Goal: Task Accomplishment & Management: Manage account settings

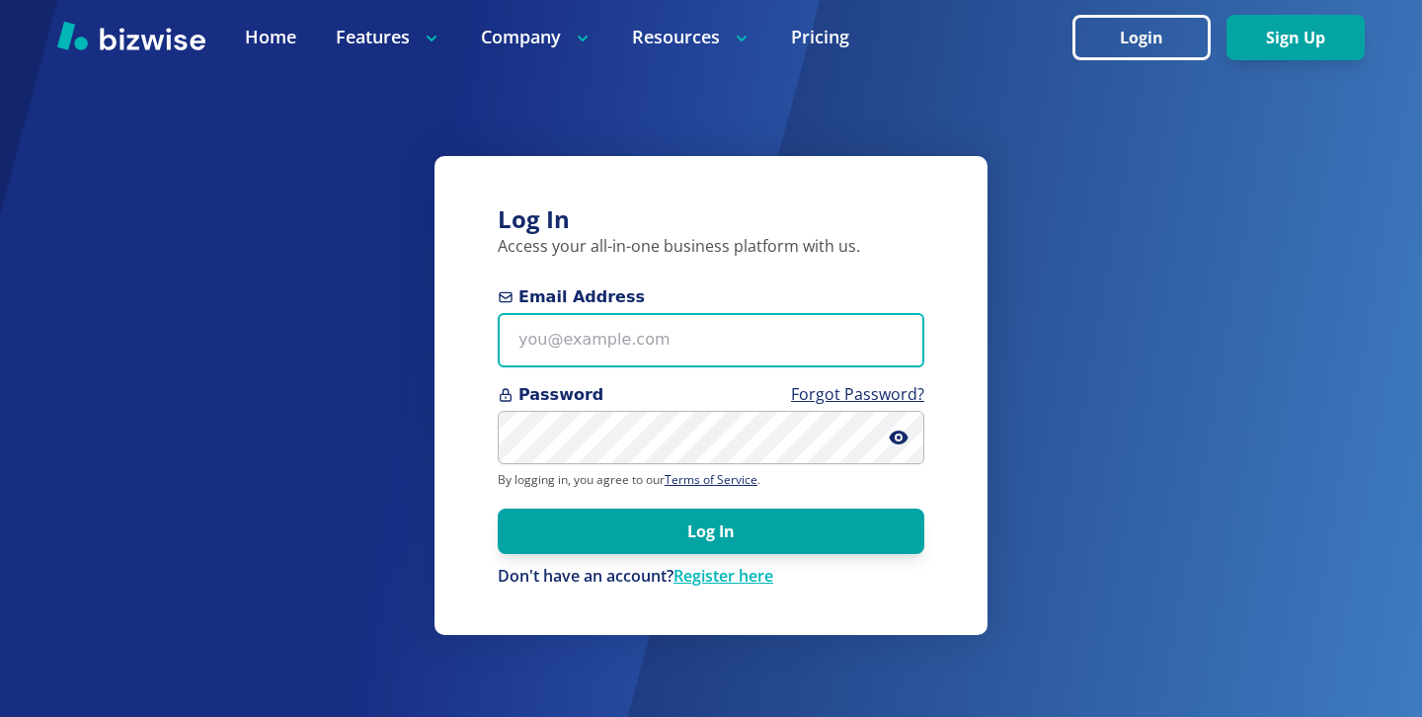
click at [672, 316] on input "Email Address" at bounding box center [711, 340] width 427 height 54
paste input "ms.vqualls1@gmail.com"
type input "ms.vqualls1@gmail.com"
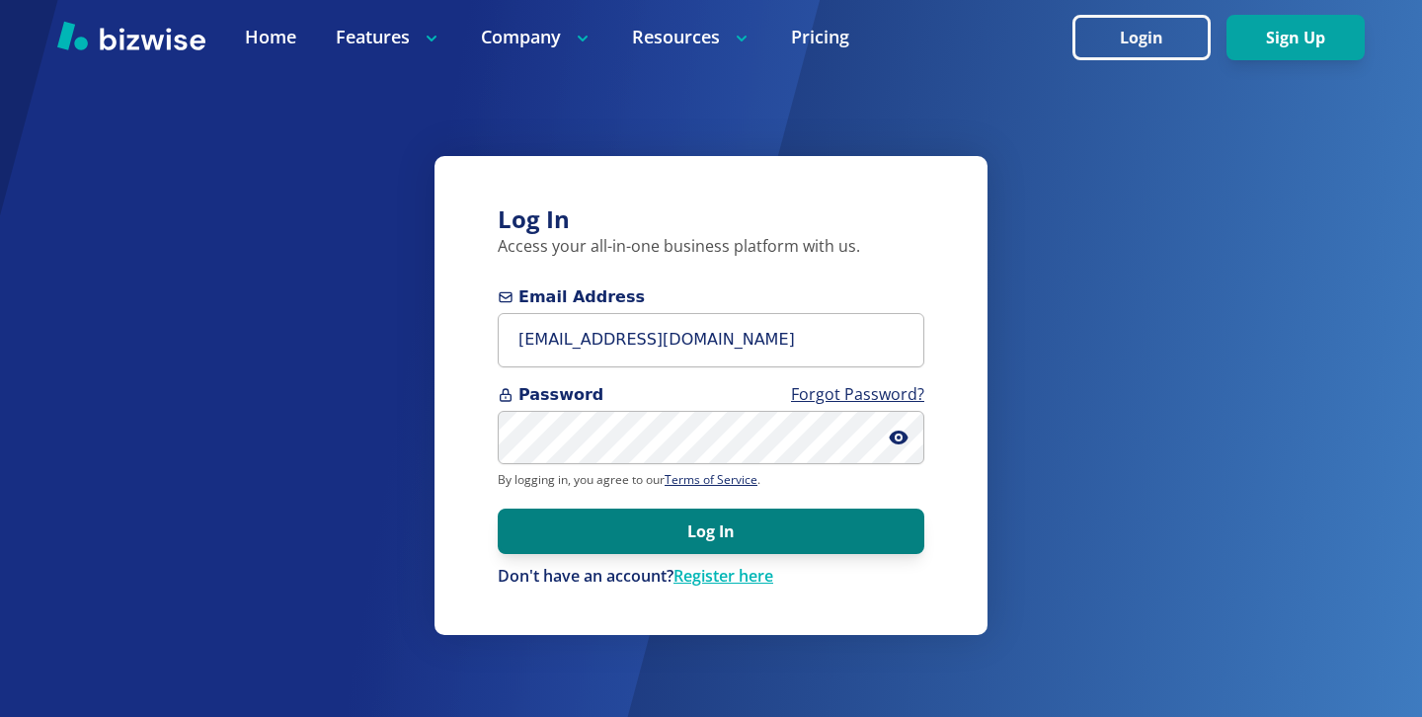
click at [612, 526] on button "Log In" at bounding box center [711, 531] width 427 height 45
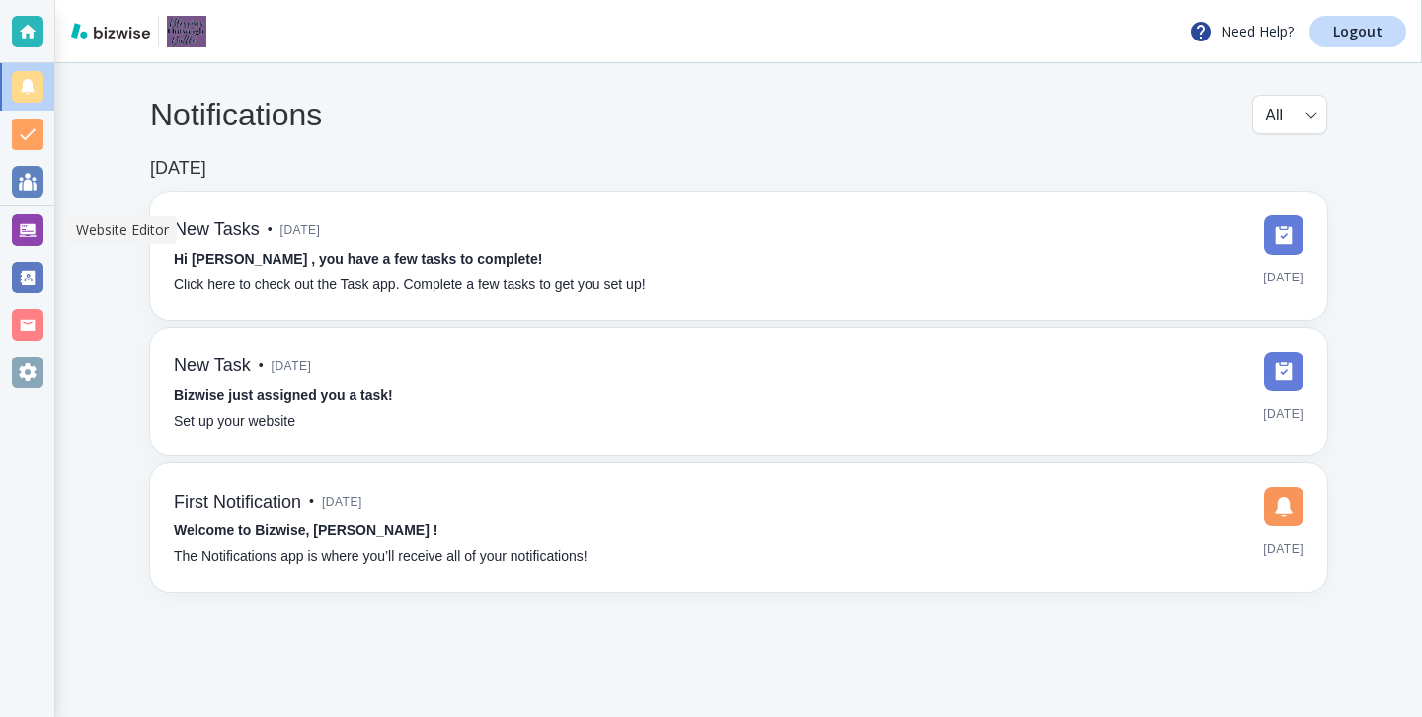
click at [18, 240] on div at bounding box center [28, 230] width 32 height 32
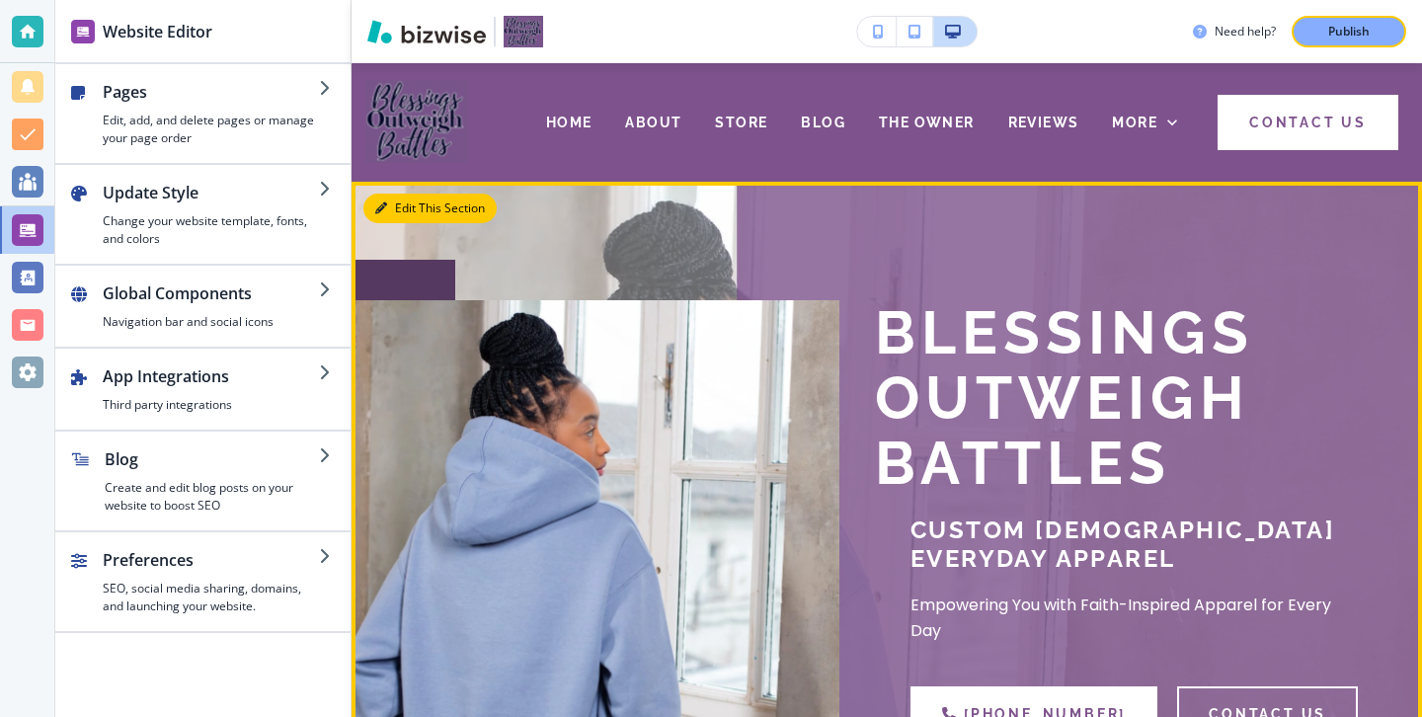
click at [409, 201] on button "Edit This Section" at bounding box center [429, 209] width 133 height 30
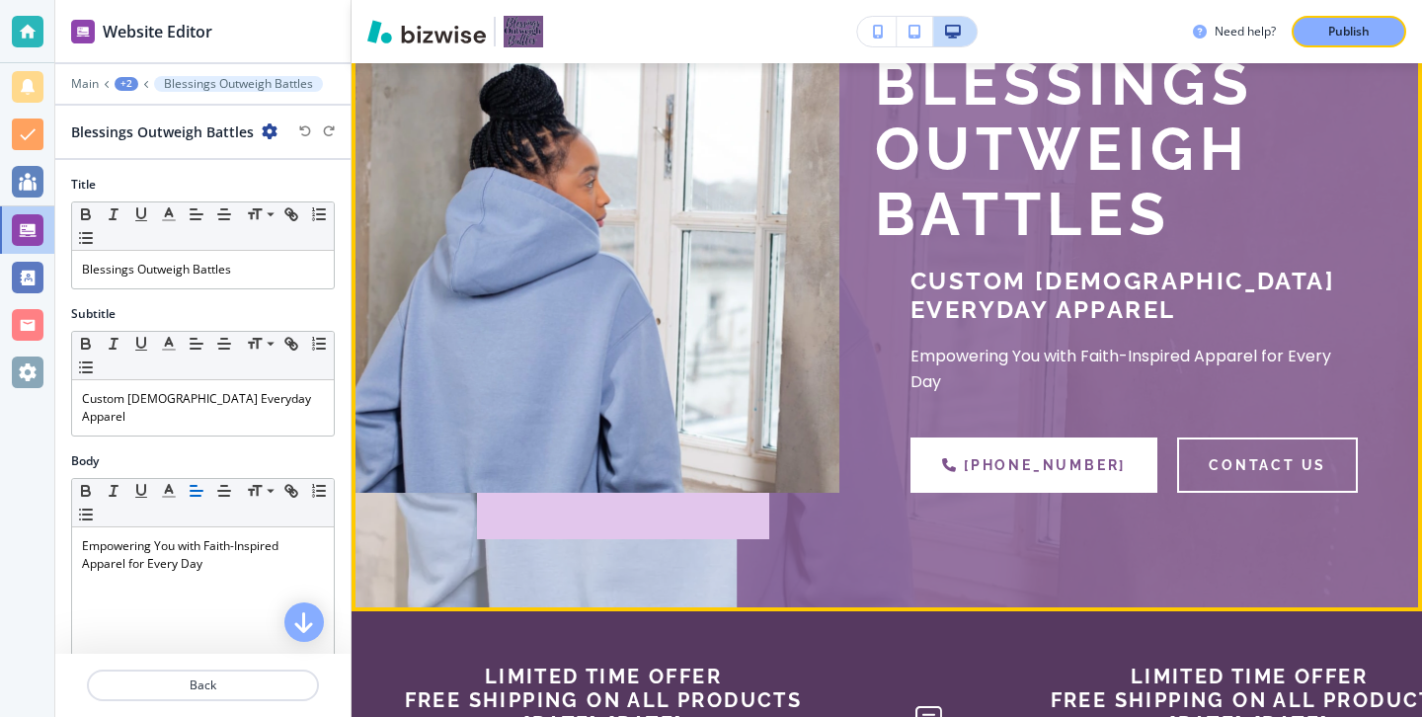
scroll to position [653, 0]
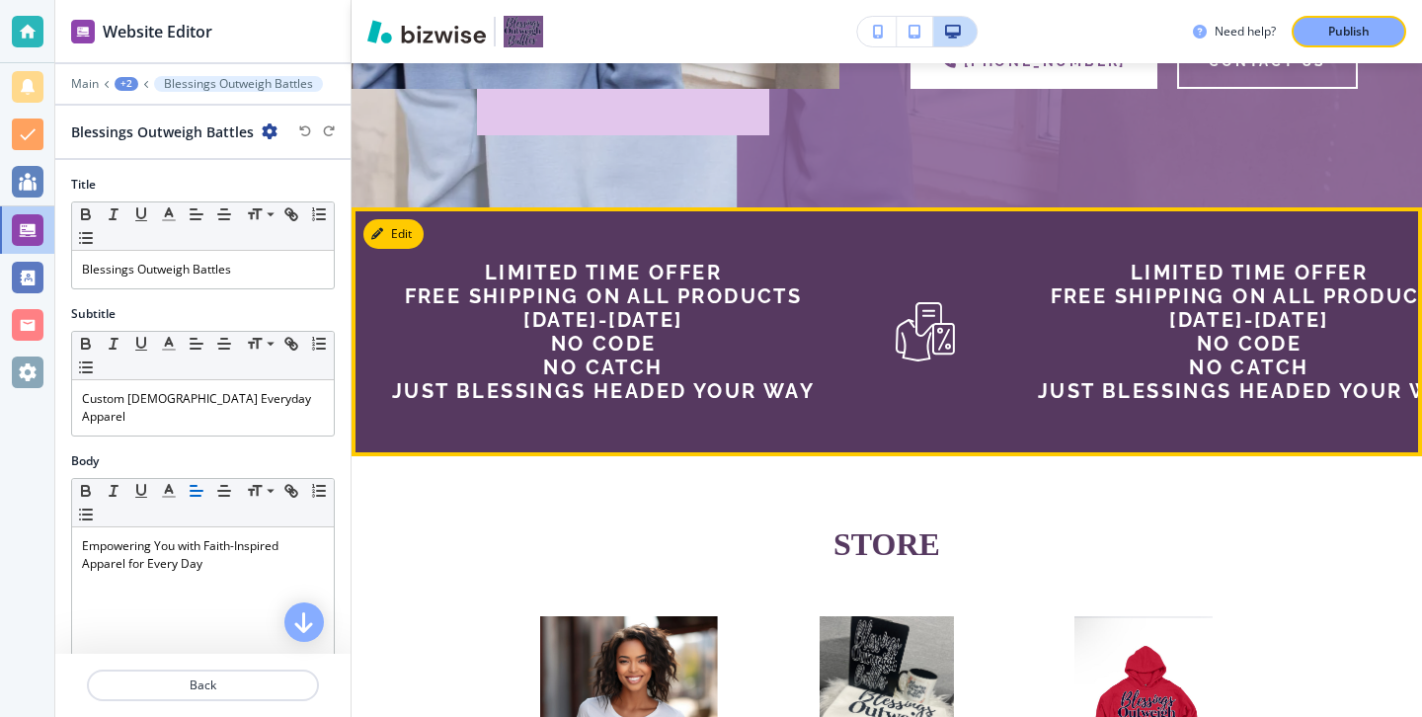
click at [427, 233] on div "Limited Time Offer Free Shipping on all products Aug 16-Sept 16 No Code No Catc…" at bounding box center [674, 331] width 565 height 249
click at [414, 233] on button "Edit This Section" at bounding box center [429, 234] width 133 height 30
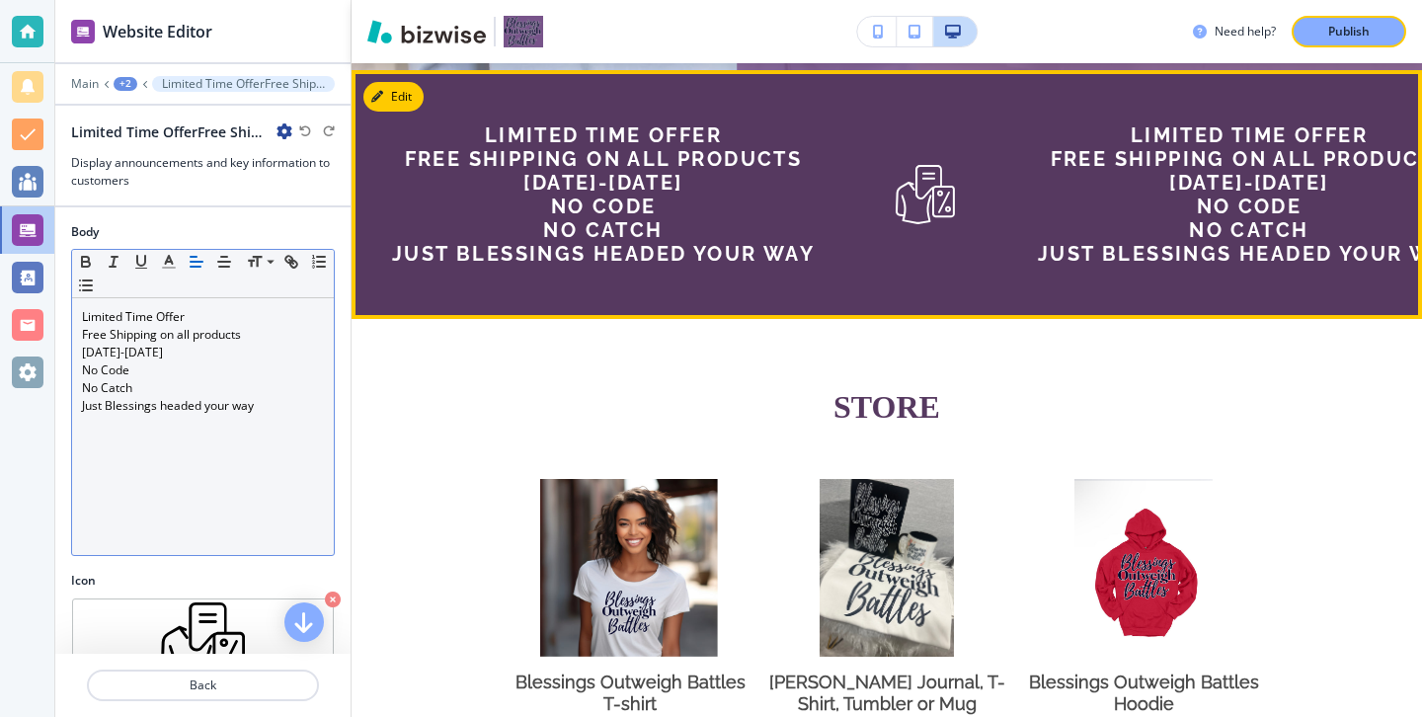
scroll to position [795, 0]
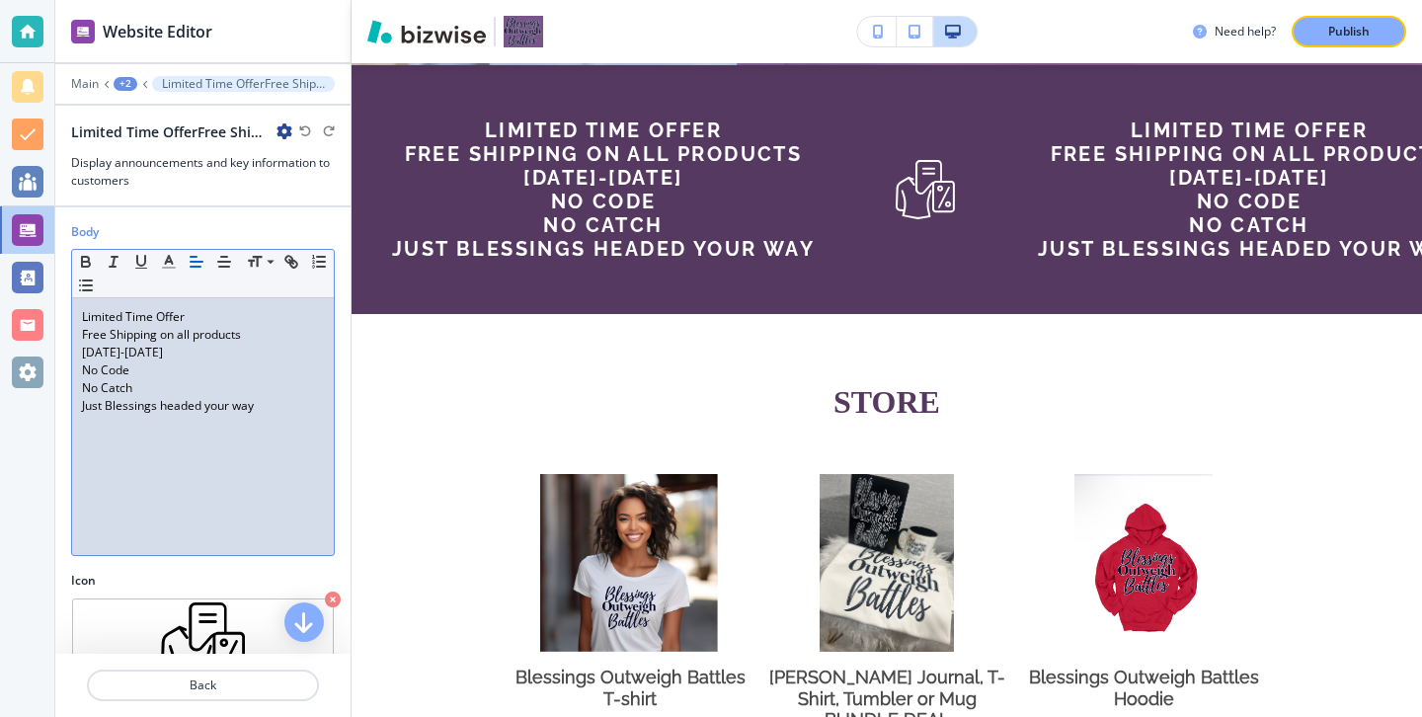
drag, startPoint x: 259, startPoint y: 331, endPoint x: 178, endPoint y: 337, distance: 81.2
click at [178, 337] on p "Free Shipping on all products" at bounding box center [203, 335] width 242 height 18
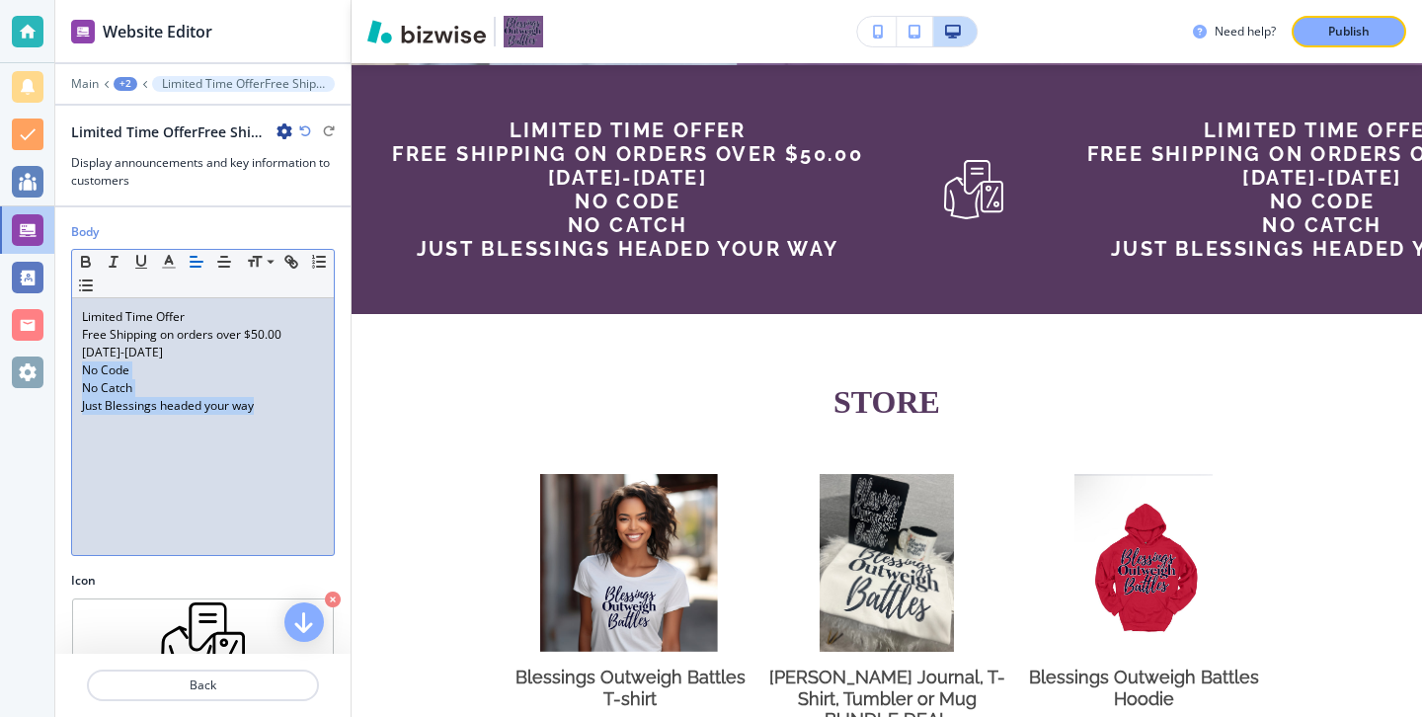
drag, startPoint x: 308, startPoint y: 409, endPoint x: 72, endPoint y: 366, distance: 239.8
click at [72, 365] on div "Limited Time Offer Free Shipping on orders over $50.00 Aug 16-Sept 16 No Code N…" at bounding box center [203, 426] width 262 height 257
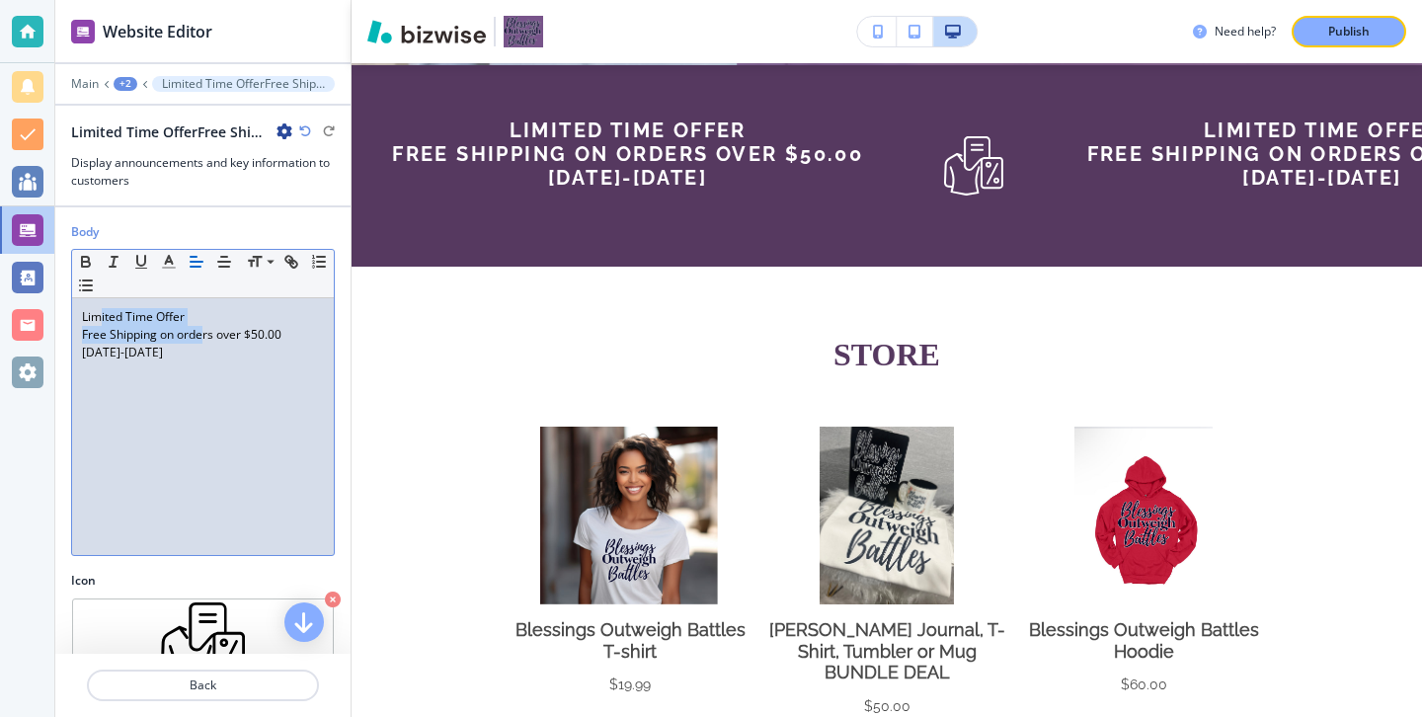
drag, startPoint x: 203, startPoint y: 327, endPoint x: 97, endPoint y: 317, distance: 107.1
click at [97, 317] on div "Limited Time Offer Free Shipping on orders over $50.00 Aug 16-Sept 16" at bounding box center [203, 426] width 262 height 257
click at [187, 309] on p "Limited Time Offer" at bounding box center [203, 317] width 242 height 18
drag, startPoint x: 201, startPoint y: 311, endPoint x: 58, endPoint y: 311, distance: 143.2
click at [58, 311] on div "Body Small Normal Large Huge Limited Time Offer Free Shipping on orders over $5…" at bounding box center [202, 397] width 295 height 349
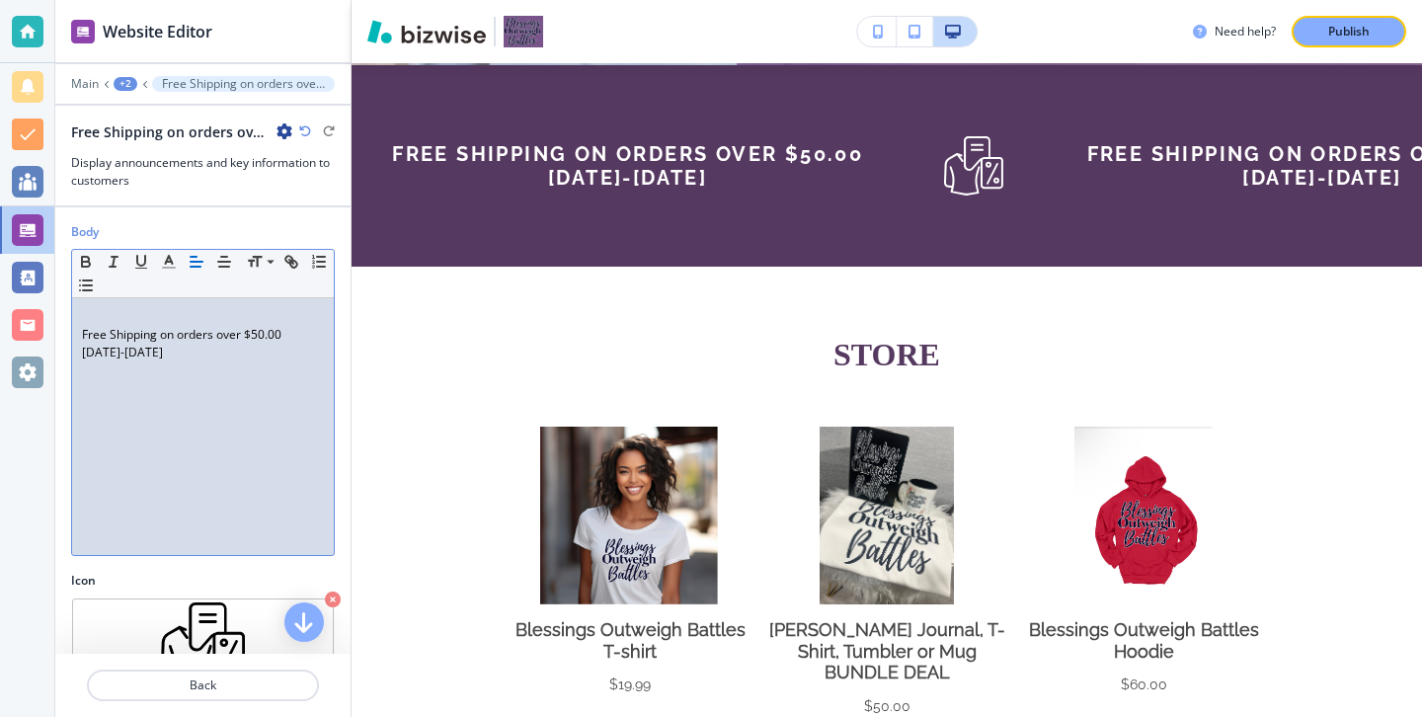
click at [80, 330] on div "Free Shipping on orders over $50.00 Aug 16-Sept 16" at bounding box center [203, 426] width 262 height 257
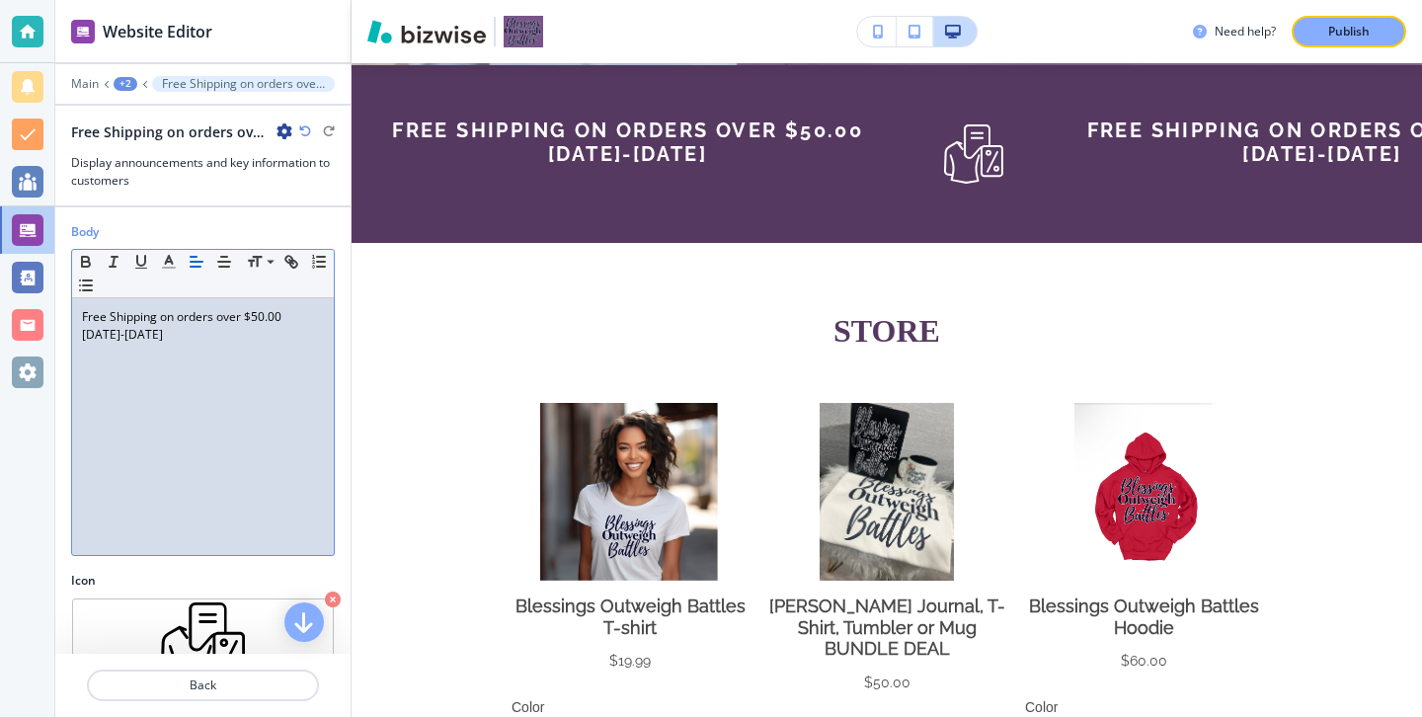
drag, startPoint x: 216, startPoint y: 334, endPoint x: 16, endPoint y: 331, distance: 200.5
click at [16, 331] on div "Website Editor Main +2 Free Shipping on orders over $50.00Aug 16-Sept 16 Free S…" at bounding box center [711, 358] width 1422 height 717
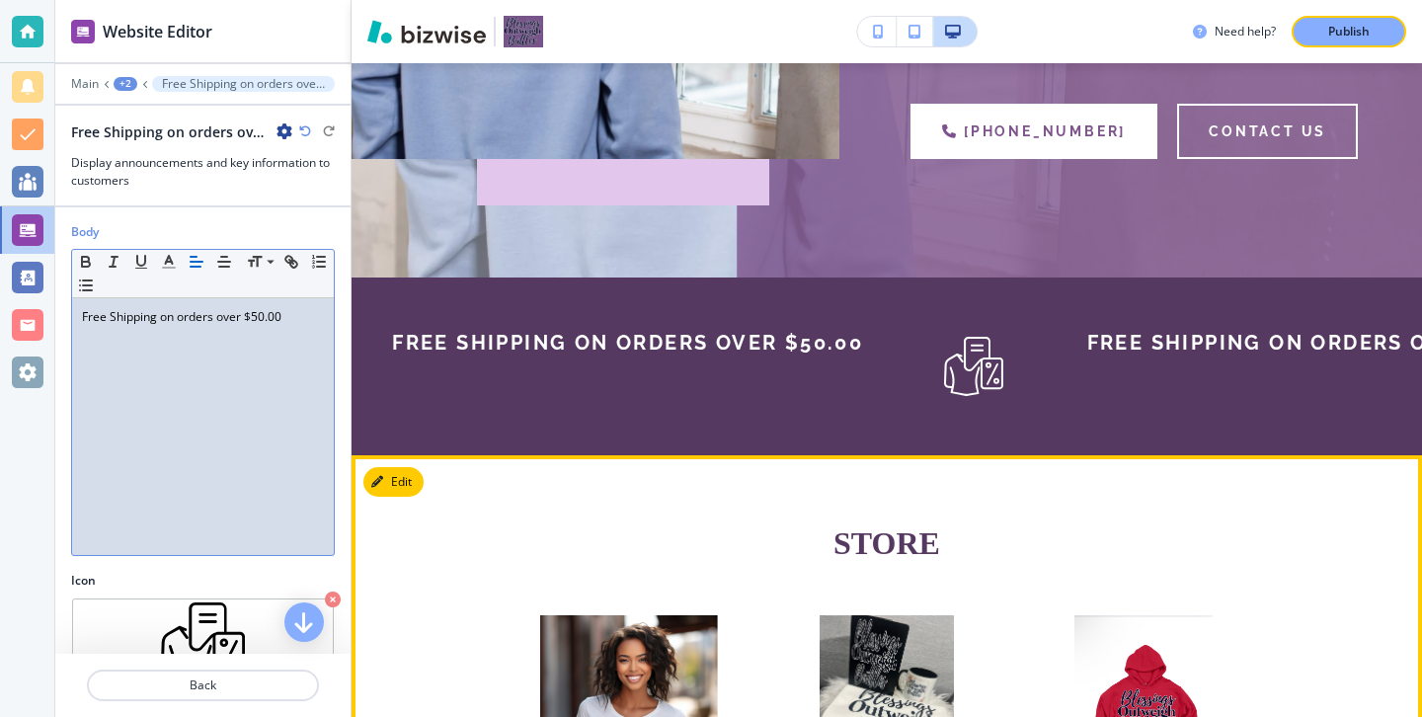
scroll to position [552, 0]
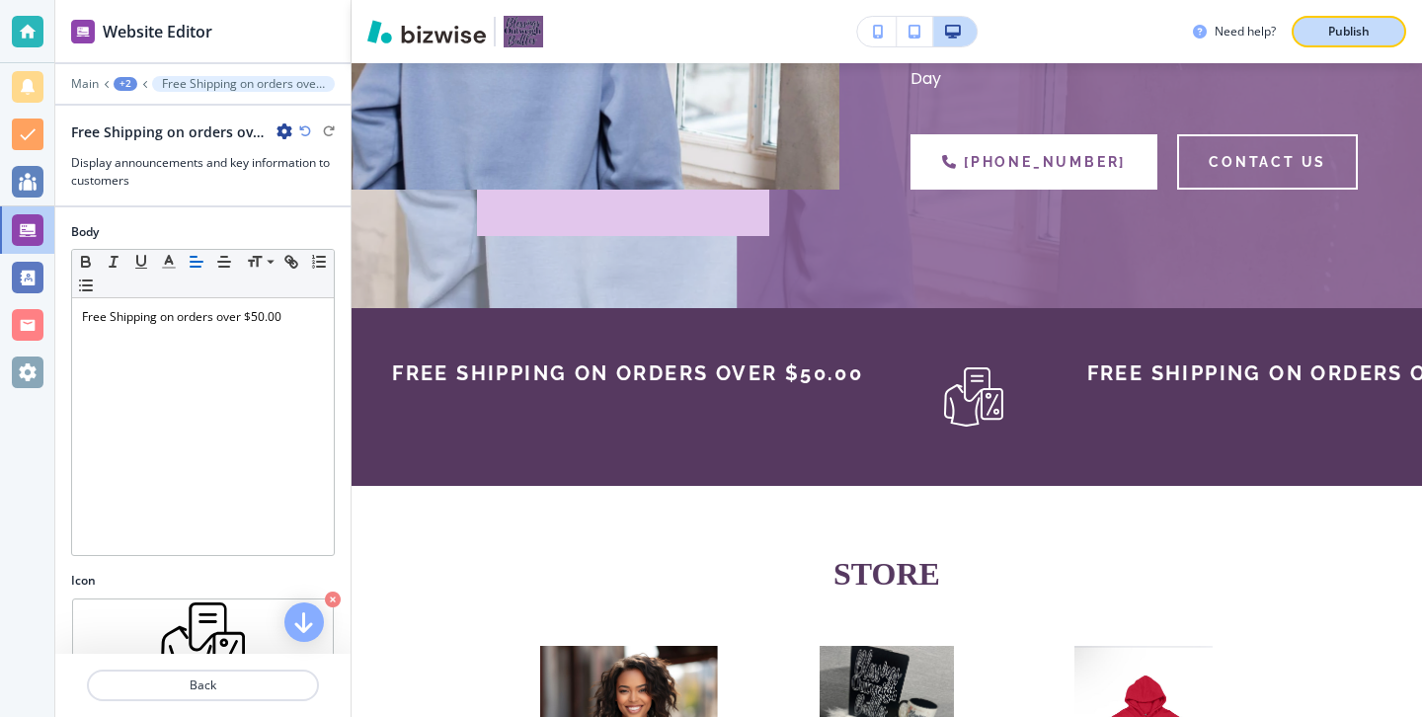
click at [1340, 46] on button "Publish" at bounding box center [1349, 32] width 115 height 32
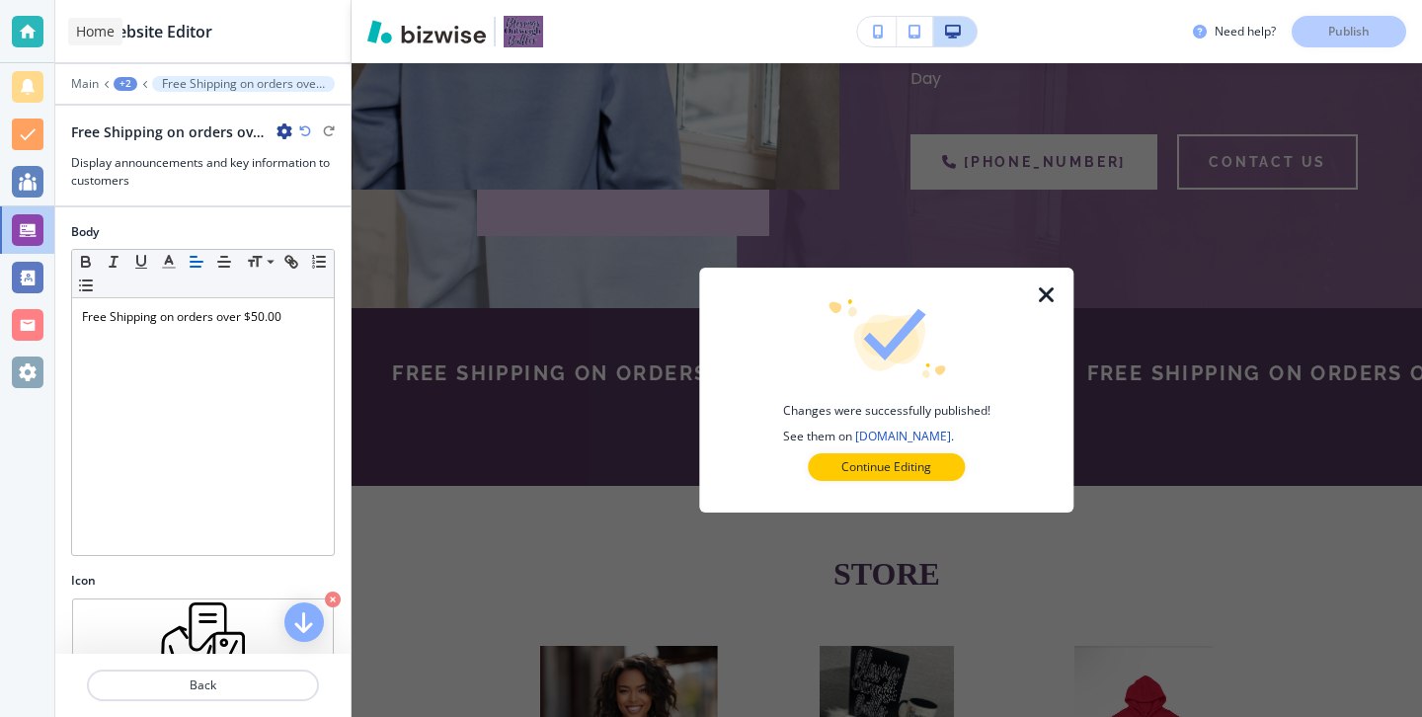
click at [43, 14] on div at bounding box center [27, 31] width 54 height 63
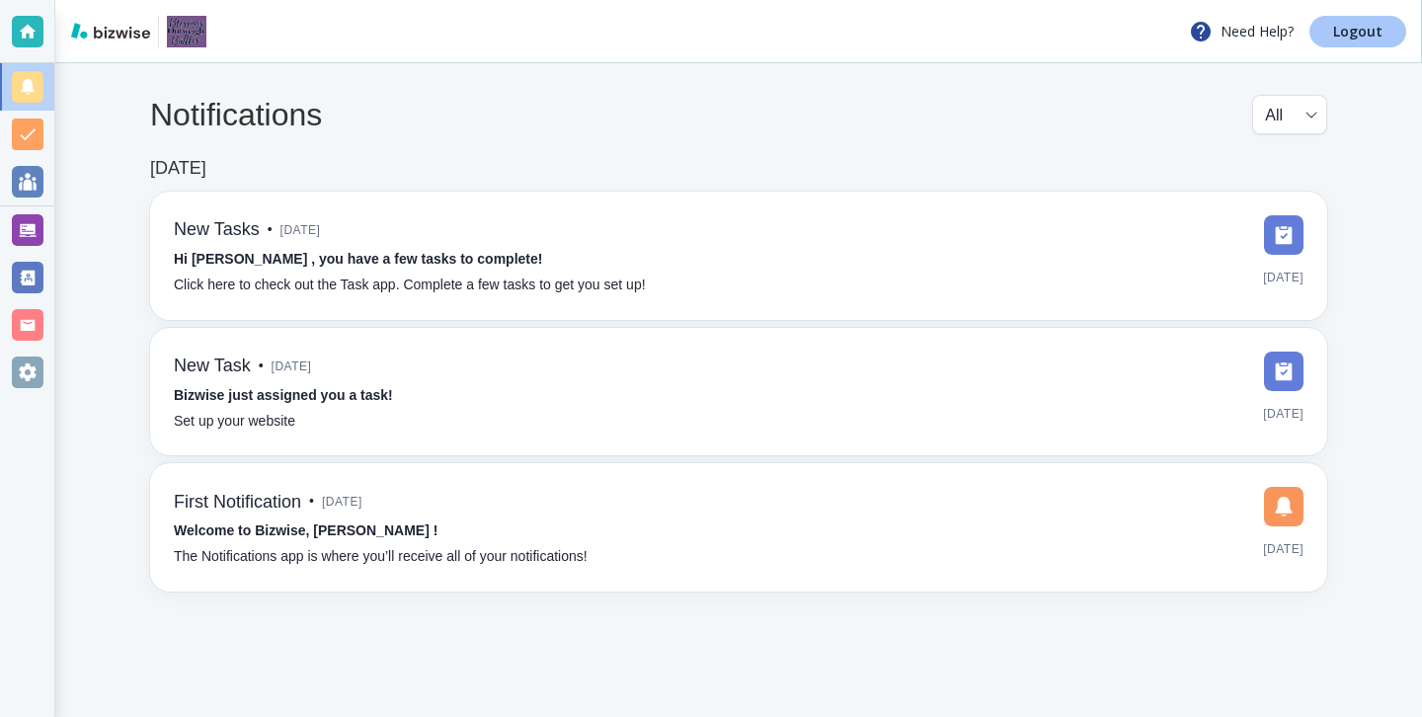
click at [1393, 44] on link "Logout" at bounding box center [1358, 32] width 97 height 32
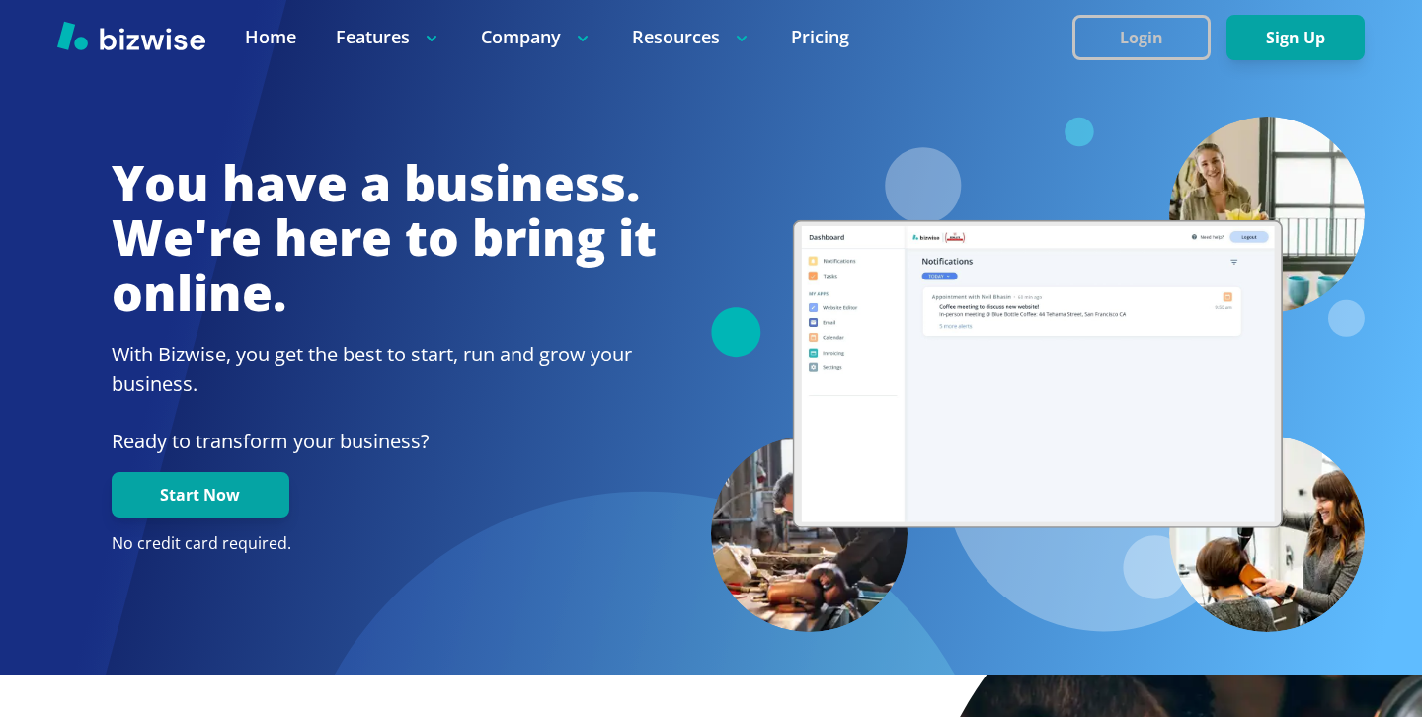
click at [1089, 34] on button "Login" at bounding box center [1142, 37] width 138 height 45
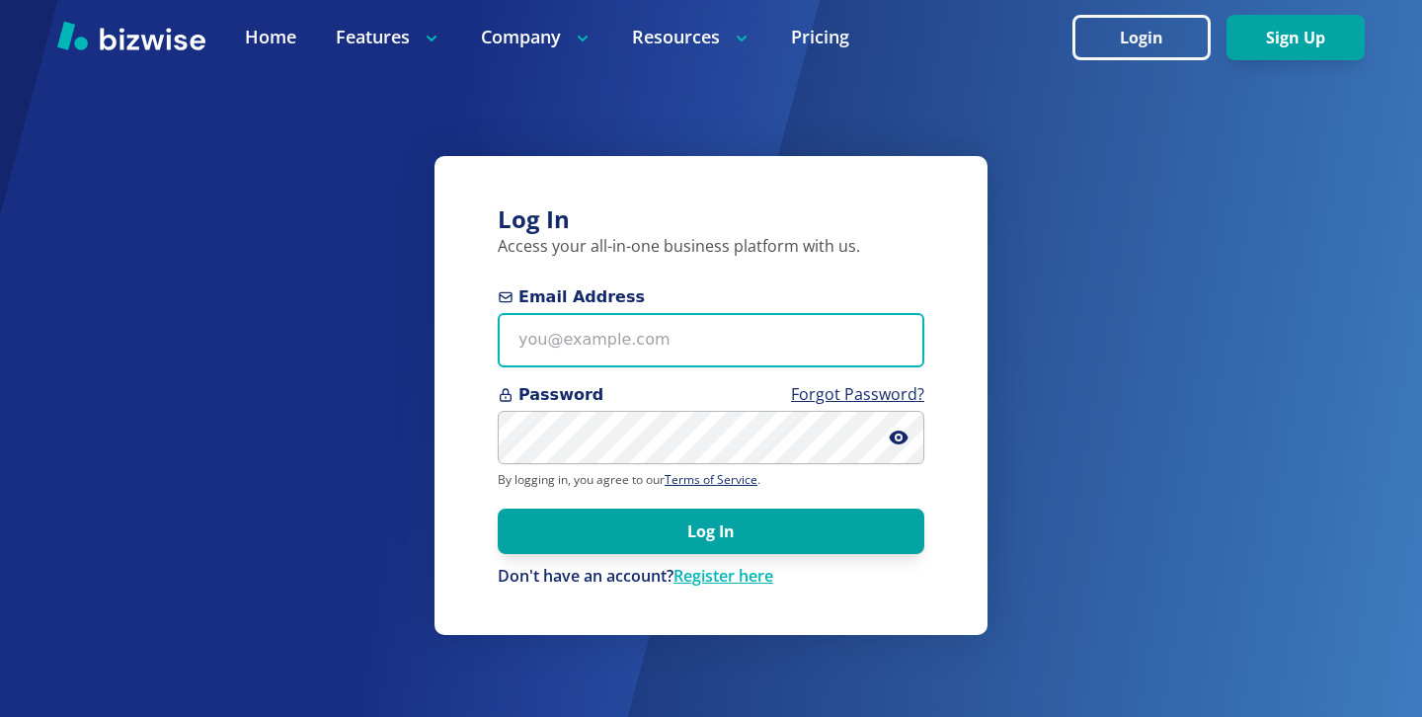
click at [684, 316] on input "Email Address" at bounding box center [711, 340] width 427 height 54
paste input "info+1@jjplanter.com"
type input "info+1@jjplanter.com"
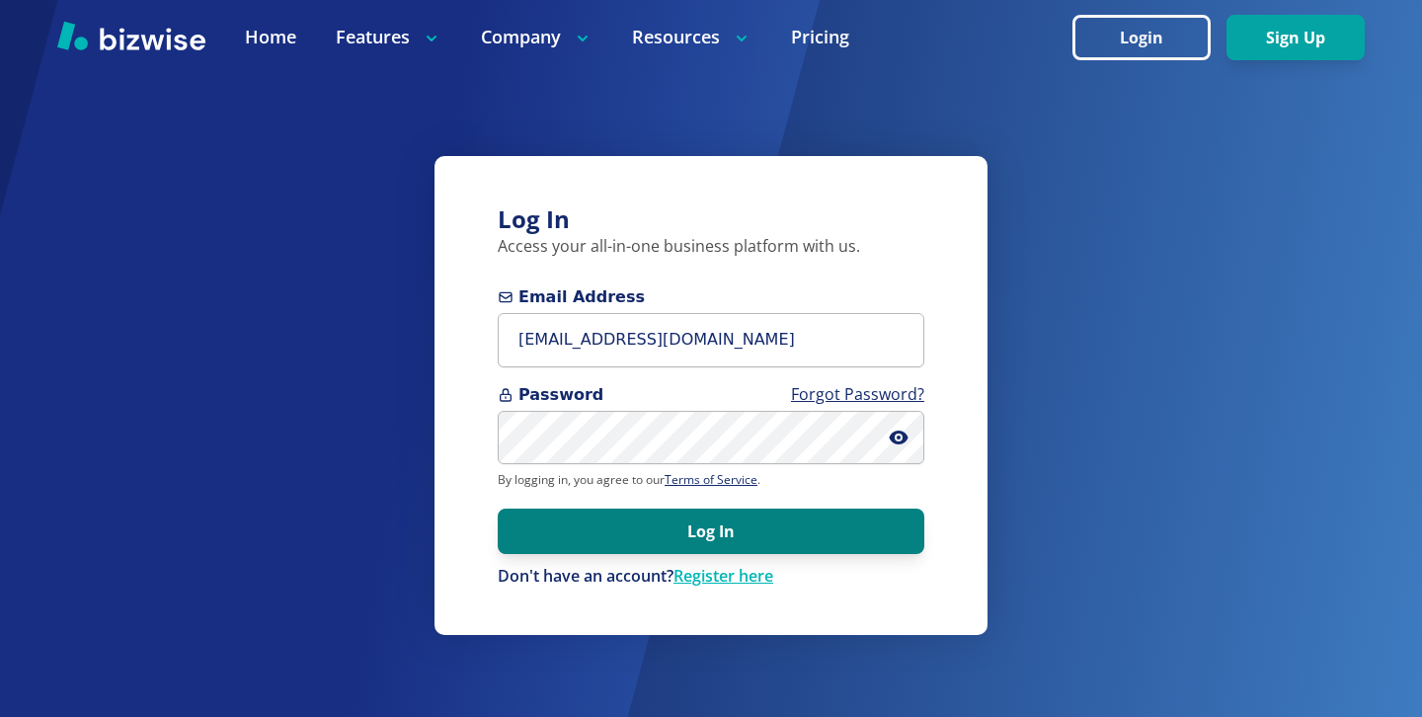
click at [731, 513] on button "Log In" at bounding box center [711, 531] width 427 height 45
